Goal: Task Accomplishment & Management: Manage account settings

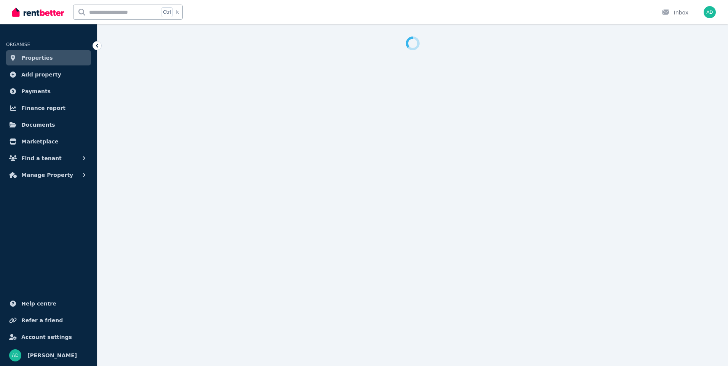
select select "**********"
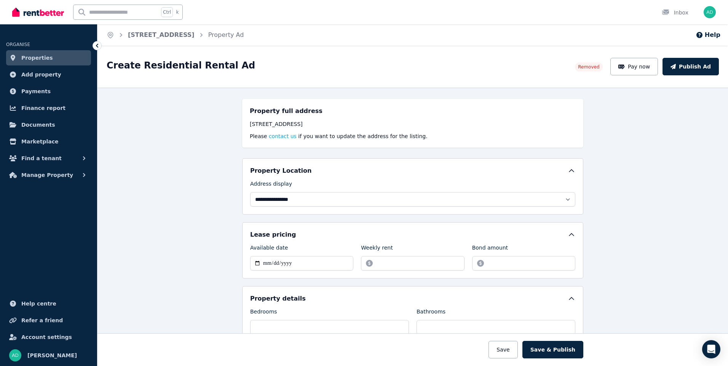
click at [44, 58] on span "Properties" at bounding box center [37, 57] width 32 height 9
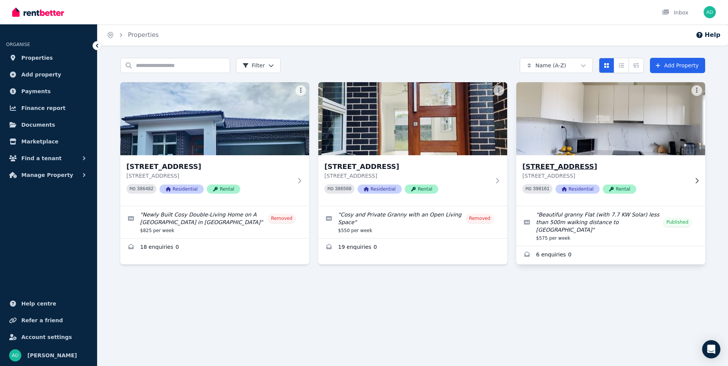
click at [601, 132] on img at bounding box center [611, 118] width 198 height 77
